Goal: Information Seeking & Learning: Learn about a topic

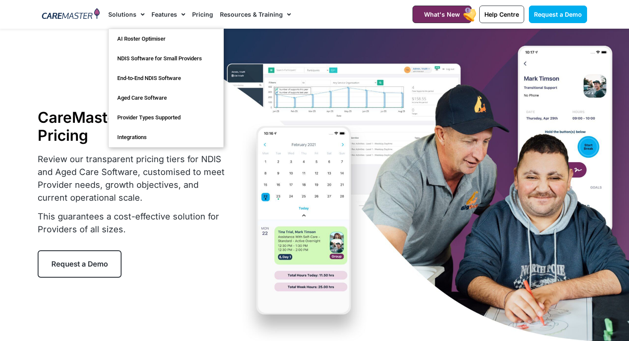
click at [119, 17] on link "Solutions" at bounding box center [126, 14] width 36 height 29
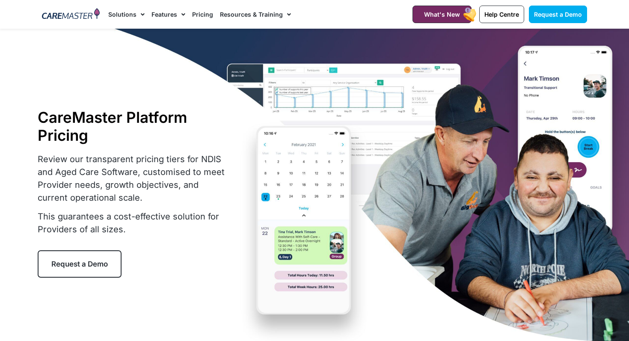
click at [137, 15] on span "Menu" at bounding box center [141, 14] width 8 height 15
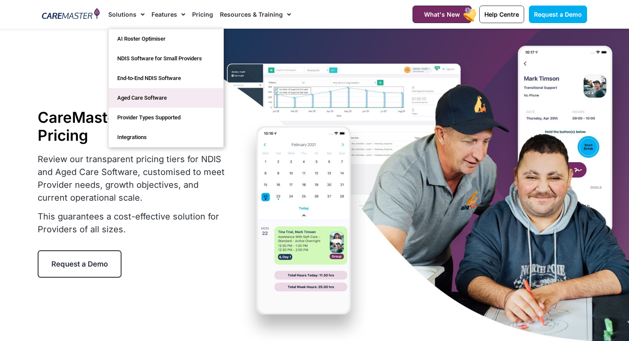
click at [149, 100] on link "Aged Care Software" at bounding box center [166, 98] width 115 height 20
